Goal: Task Accomplishment & Management: Use online tool/utility

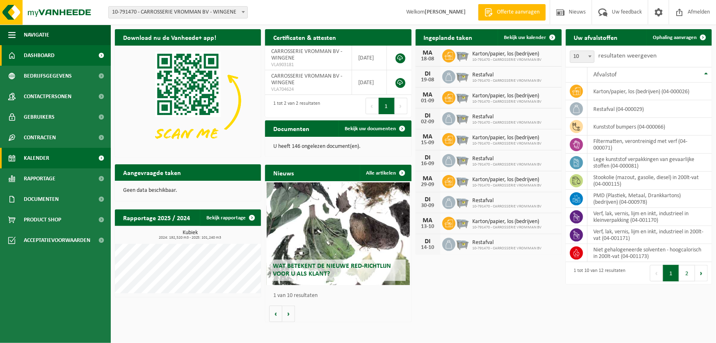
click at [55, 162] on link "Kalender" at bounding box center [55, 158] width 111 height 21
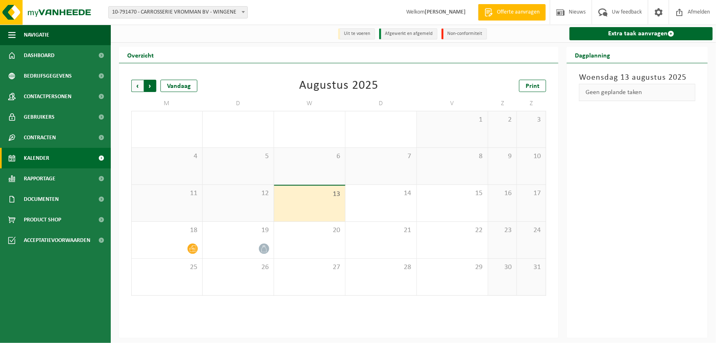
click at [141, 88] on span "Vorige" at bounding box center [137, 86] width 12 height 12
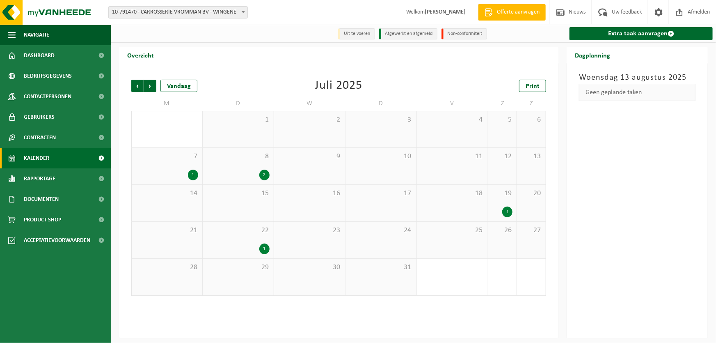
click at [141, 88] on span "Vorige" at bounding box center [137, 86] width 12 height 12
click at [148, 87] on span "Volgende" at bounding box center [150, 86] width 12 height 12
click at [267, 163] on div "8 2" at bounding box center [238, 166] width 71 height 37
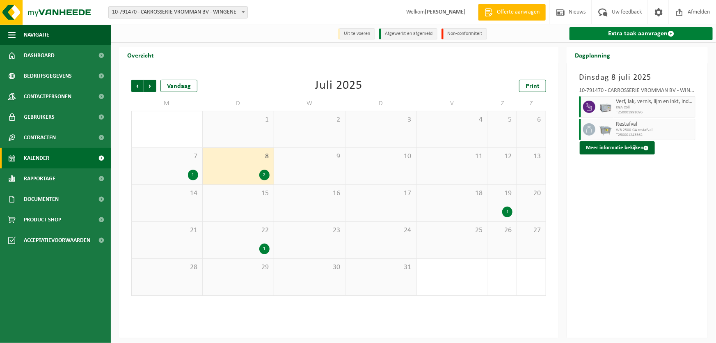
click at [612, 37] on link "Extra taak aanvragen" at bounding box center [641, 33] width 143 height 13
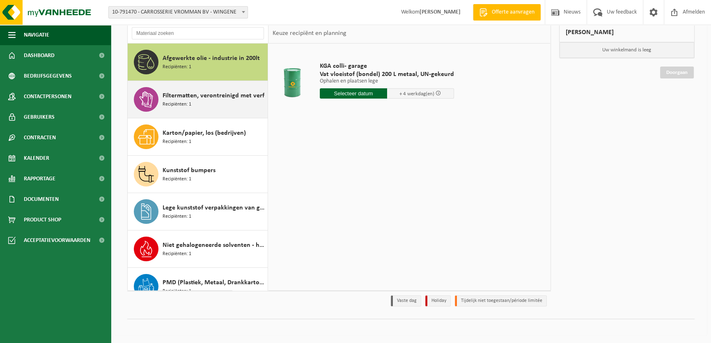
click at [201, 107] on div "Filtermatten, verontreinigd met verf Recipiënten: 1" at bounding box center [214, 99] width 103 height 25
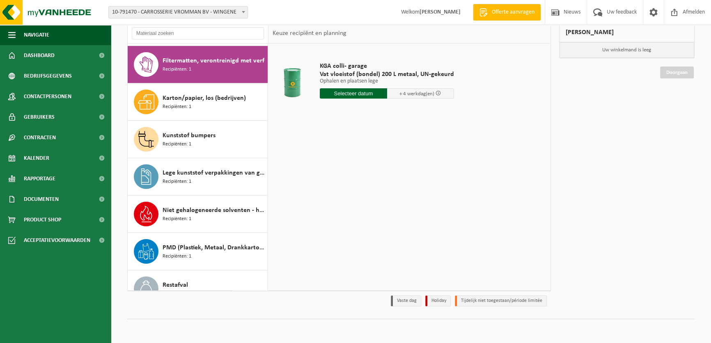
scroll to position [37, 0]
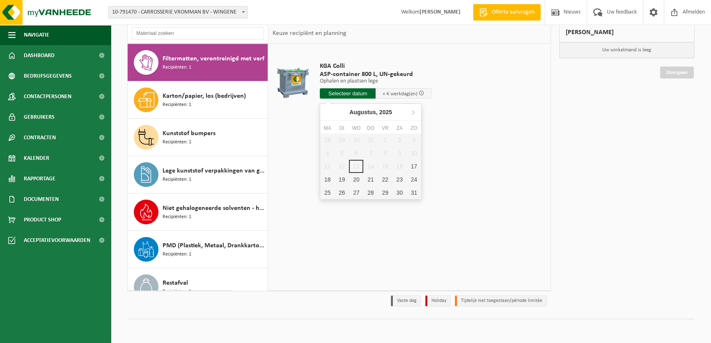
click at [353, 94] on input "text" at bounding box center [348, 93] width 56 height 10
click at [332, 179] on div "18" at bounding box center [327, 179] width 14 height 13
type input "Van 2025-08-18"
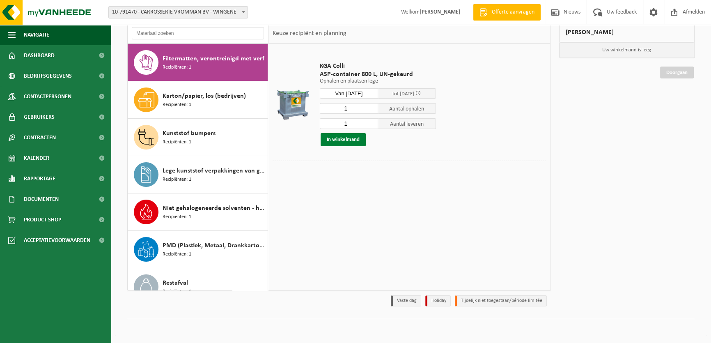
click at [342, 135] on button "In winkelmand" at bounding box center [343, 139] width 45 height 13
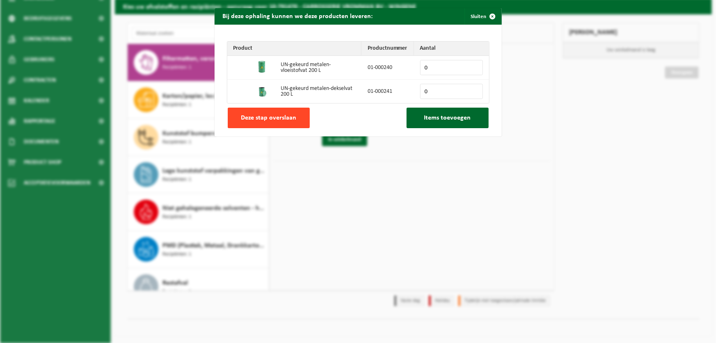
click at [238, 113] on button "Deze stap overslaan" at bounding box center [269, 118] width 82 height 21
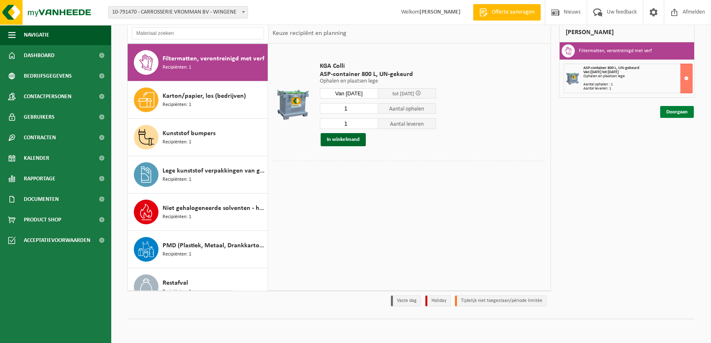
click at [671, 109] on link "Doorgaan" at bounding box center [677, 112] width 34 height 12
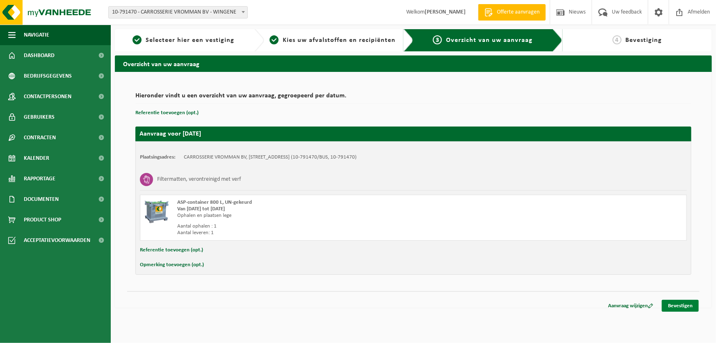
click at [676, 307] on link "Bevestigen" at bounding box center [680, 306] width 37 height 12
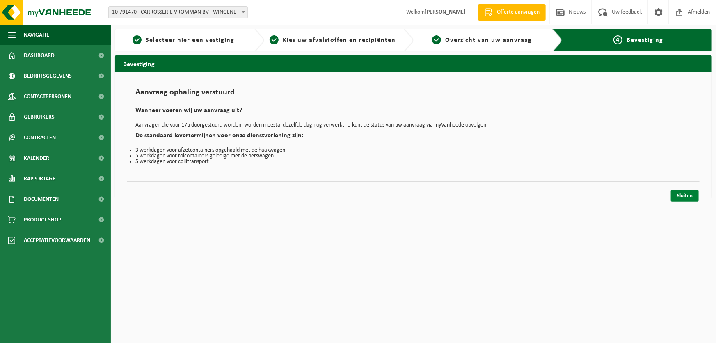
click at [682, 199] on link "Sluiten" at bounding box center [685, 196] width 28 height 12
